Goal: Complete application form

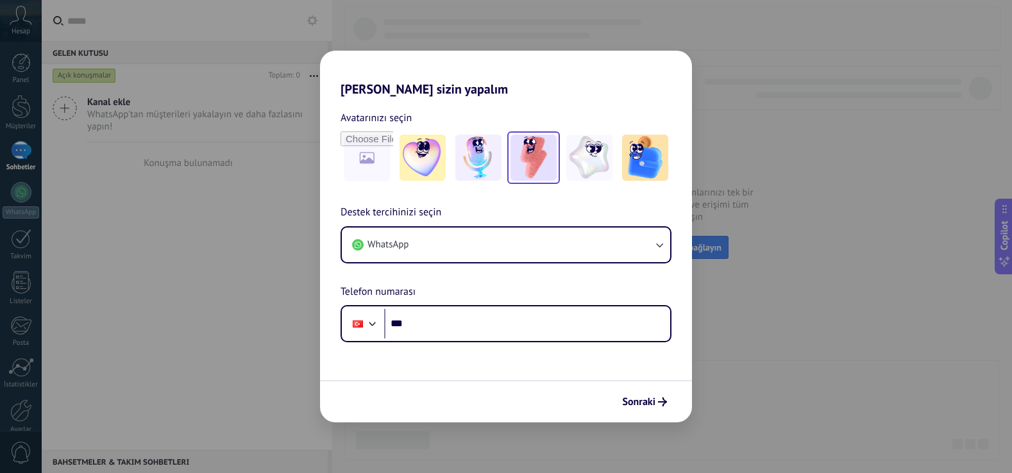
click at [528, 163] on img at bounding box center [533, 158] width 46 height 46
click at [427, 116] on link "Sıfırla" at bounding box center [430, 118] width 26 height 13
click at [537, 167] on img at bounding box center [533, 158] width 46 height 46
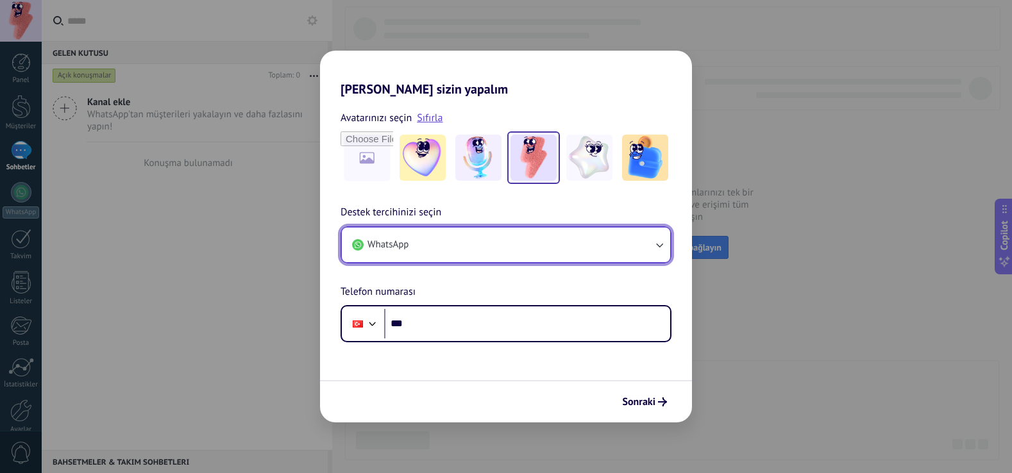
click at [454, 245] on button "WhatsApp" at bounding box center [506, 245] width 328 height 35
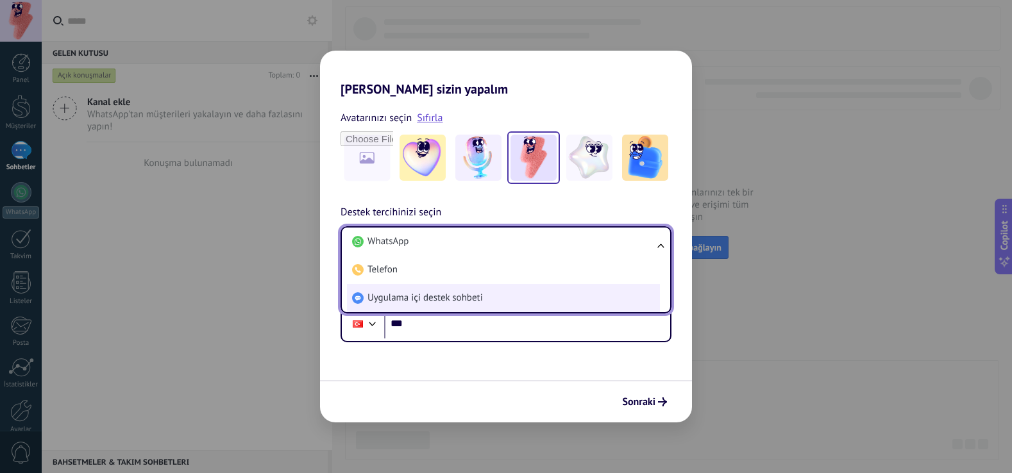
click at [455, 299] on span "Uygulama içi destek sohbeti" at bounding box center [424, 298] width 115 height 13
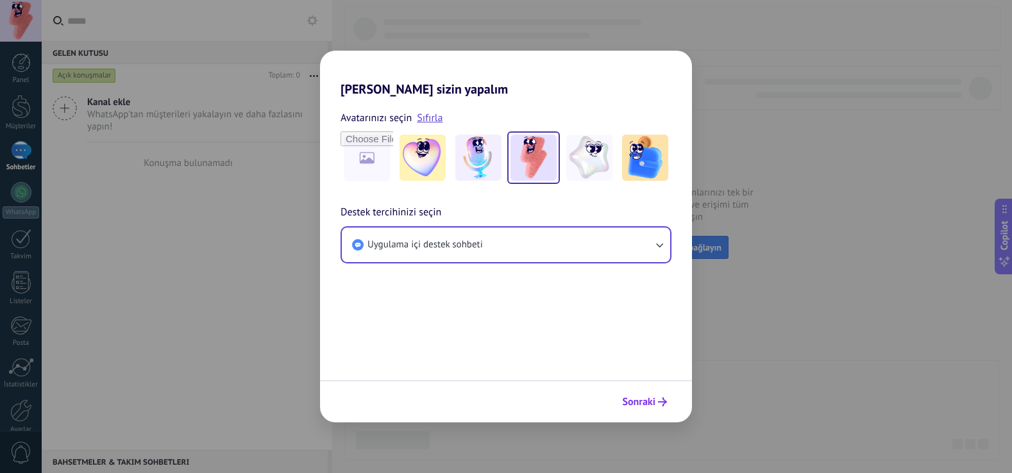
click at [634, 401] on span "Sonraki" at bounding box center [638, 401] width 33 height 9
